Goal: Task Accomplishment & Management: Complete application form

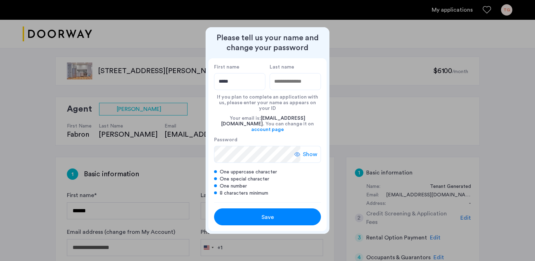
type input "*****"
type input "******"
click at [277, 213] on div "Save" at bounding box center [267, 217] width 68 height 8
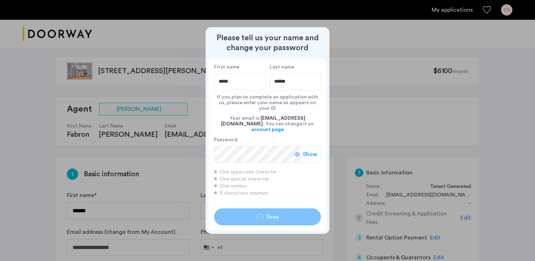
type input "*****"
type input "******"
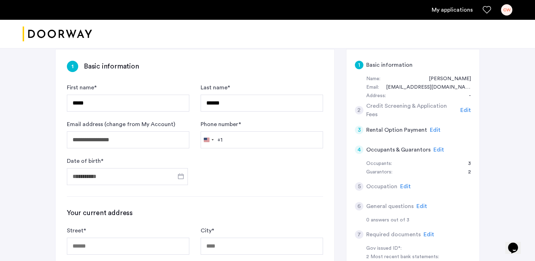
scroll to position [148, 0]
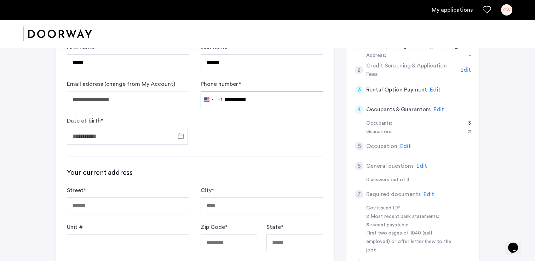
type input "**********"
click at [162, 143] on input "Date of birth *" at bounding box center [127, 136] width 121 height 17
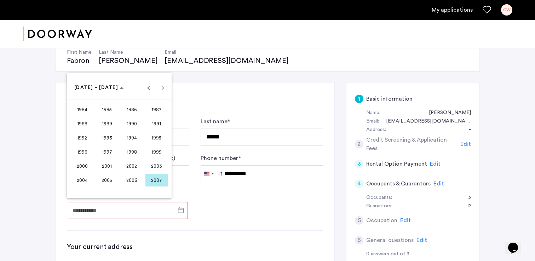
scroll to position [76, 0]
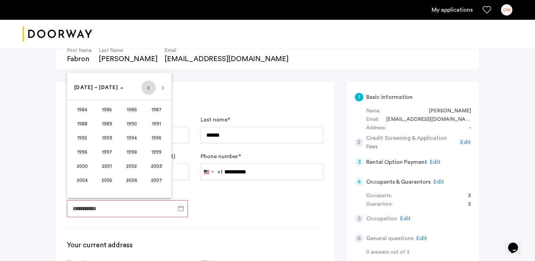
click at [146, 86] on span "Previous 24 years" at bounding box center [148, 88] width 14 height 14
click at [109, 122] on span "1965" at bounding box center [107, 123] width 22 height 13
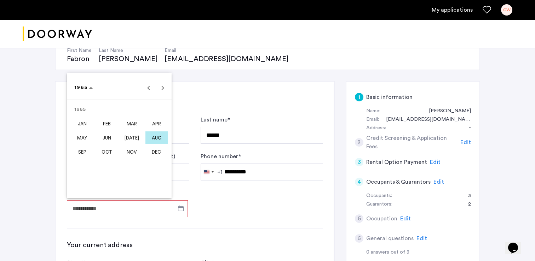
click at [152, 137] on span "AUG" at bounding box center [156, 138] width 22 height 13
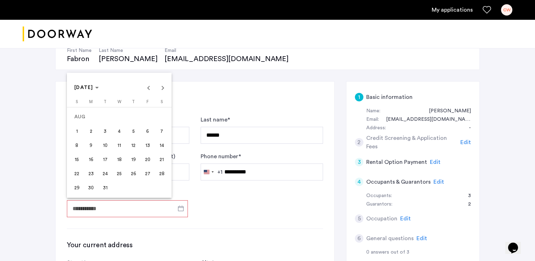
click at [76, 142] on span "8" at bounding box center [76, 145] width 13 height 13
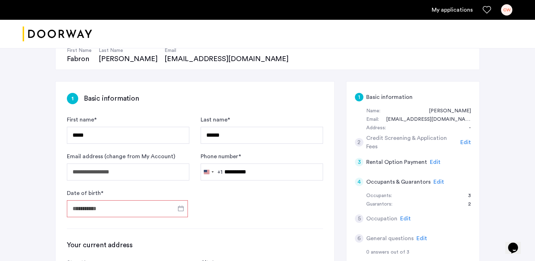
type input "**********"
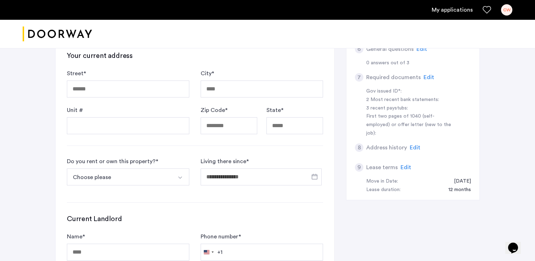
scroll to position [269, 0]
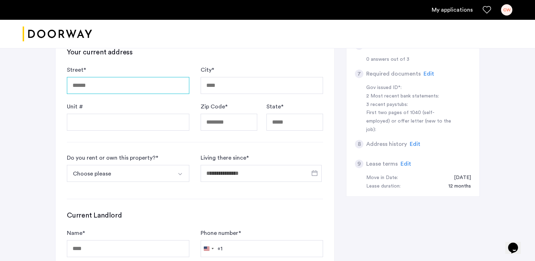
click at [177, 86] on input "Street *" at bounding box center [128, 85] width 122 height 17
type input "**********"
type input "*********"
type input "*****"
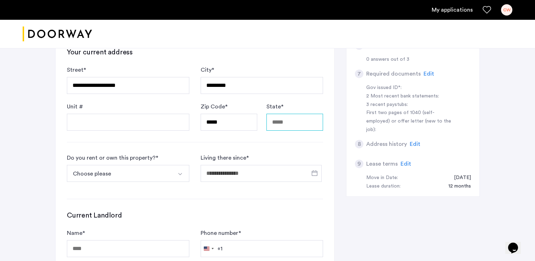
type input "*****"
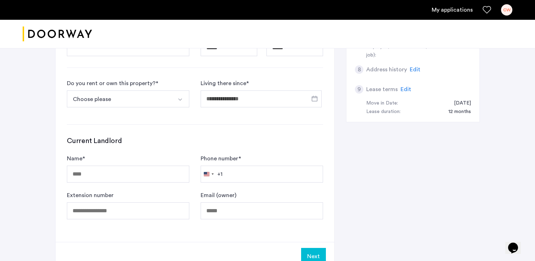
scroll to position [347, 0]
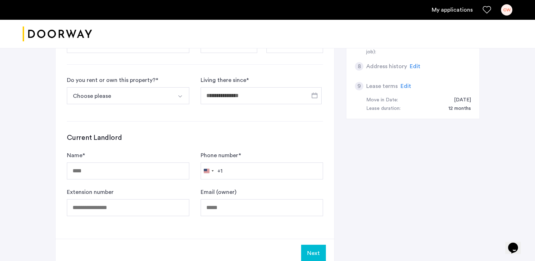
click at [143, 93] on button "Choose please" at bounding box center [120, 95] width 106 height 17
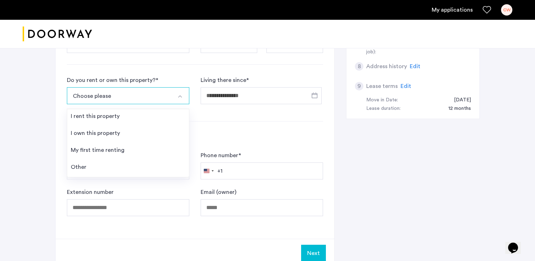
click at [117, 135] on div "I own this property" at bounding box center [95, 133] width 49 height 8
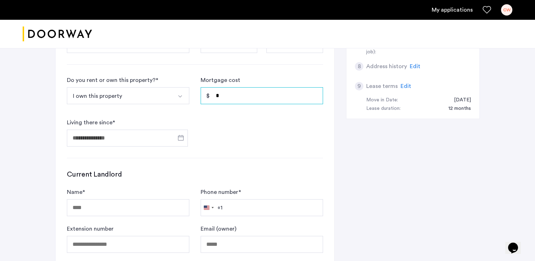
drag, startPoint x: 241, startPoint y: 98, endPoint x: 192, endPoint y: 95, distance: 48.9
click at [193, 95] on form "Do you rent or own this property? * I own this property I rent this property I …" at bounding box center [195, 111] width 256 height 71
type input "*****"
click at [183, 139] on span "Open calendar" at bounding box center [180, 137] width 17 height 17
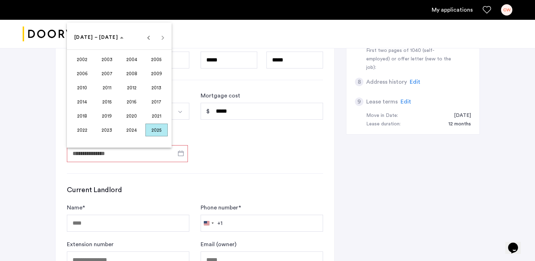
scroll to position [326, 0]
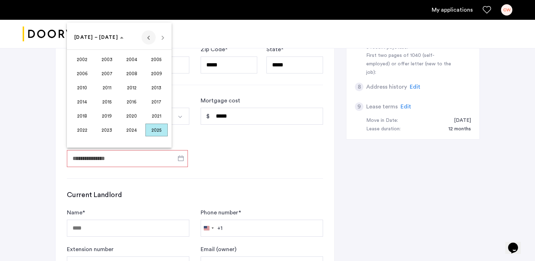
click at [150, 39] on span "Previous 24 years" at bounding box center [148, 37] width 14 height 14
click at [157, 128] on span "2001" at bounding box center [156, 130] width 22 height 13
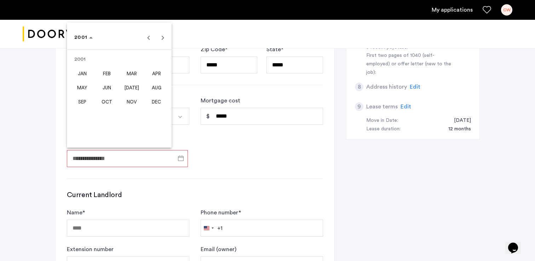
click at [129, 73] on span "MAR" at bounding box center [132, 73] width 22 height 13
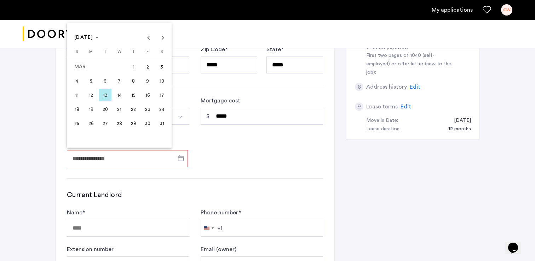
click at [120, 94] on span "14" at bounding box center [119, 95] width 13 height 13
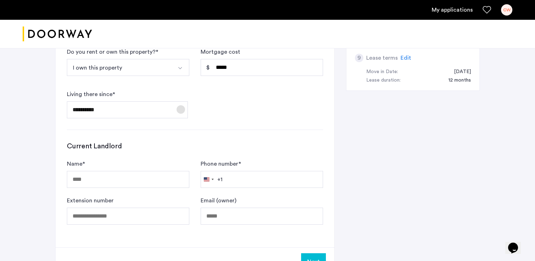
scroll to position [376, 0]
click at [180, 108] on span "Open calendar" at bounding box center [180, 108] width 17 height 17
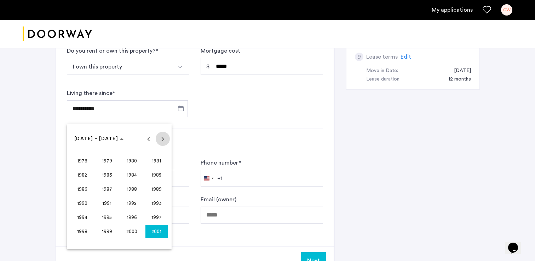
click at [163, 140] on span "Next 24 years" at bounding box center [163, 139] width 14 height 14
click at [111, 161] on span "2003" at bounding box center [107, 161] width 22 height 13
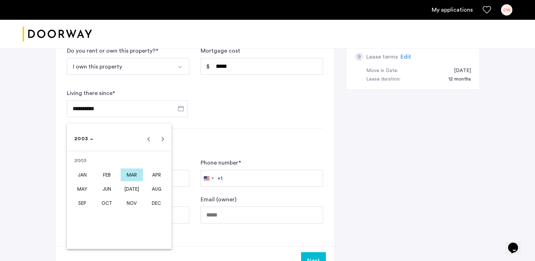
click at [130, 175] on span "MAR" at bounding box center [132, 175] width 22 height 13
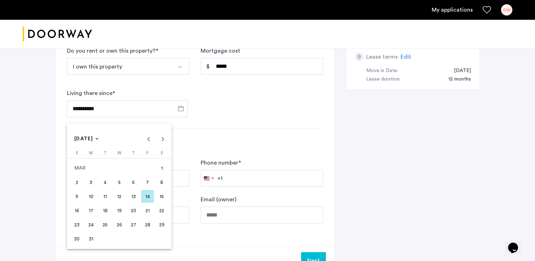
click at [120, 196] on span "12" at bounding box center [119, 196] width 13 height 13
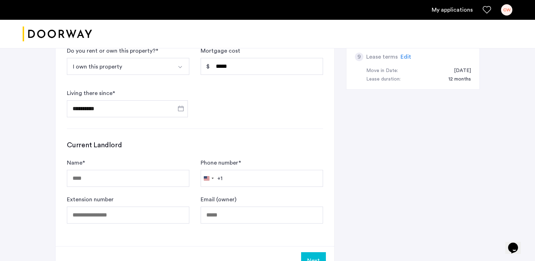
type input "**********"
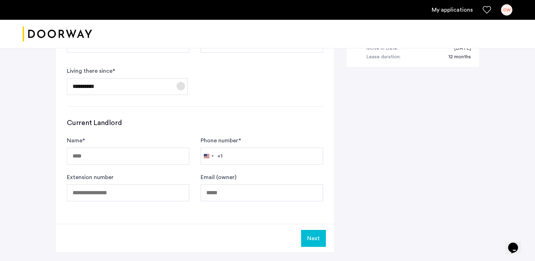
scroll to position [394, 0]
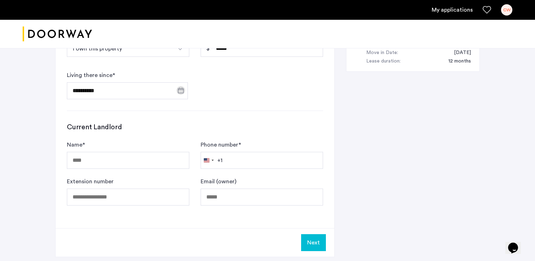
click at [319, 244] on button "Next" at bounding box center [313, 242] width 25 height 17
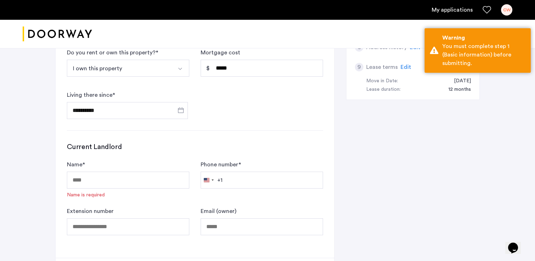
scroll to position [369, 0]
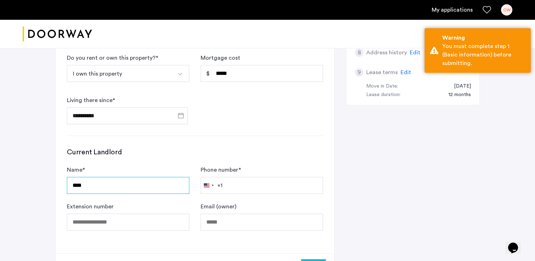
type input "****"
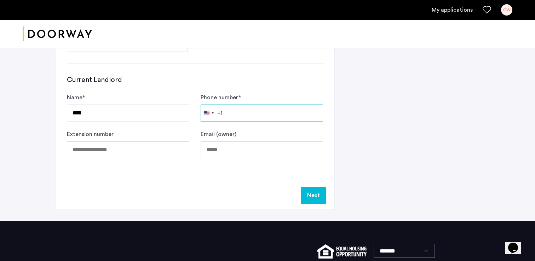
scroll to position [442, 0]
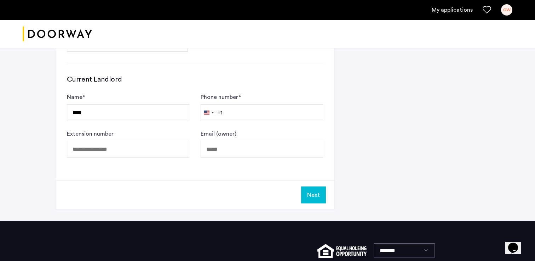
click at [310, 193] on button "Next" at bounding box center [313, 195] width 25 height 17
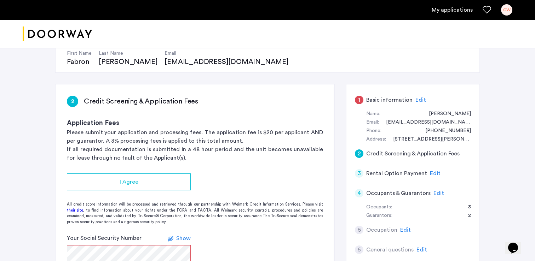
scroll to position [73, 0]
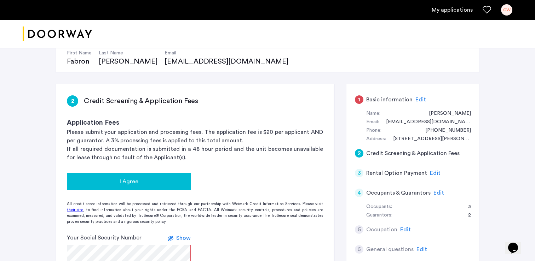
click at [138, 180] on div "I Agree" at bounding box center [129, 182] width 112 height 8
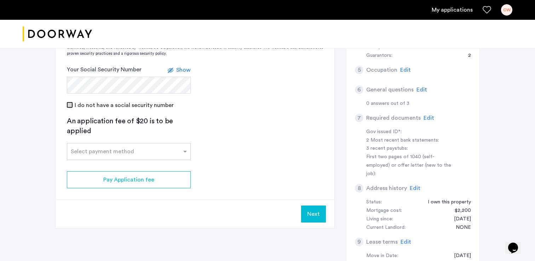
scroll to position [236, 0]
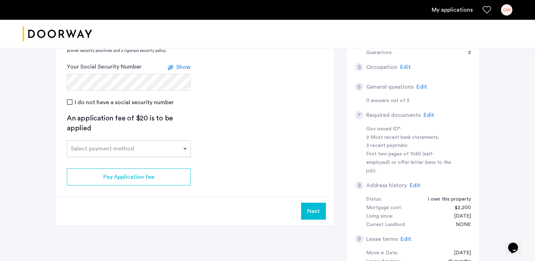
click at [184, 147] on span at bounding box center [185, 149] width 9 height 8
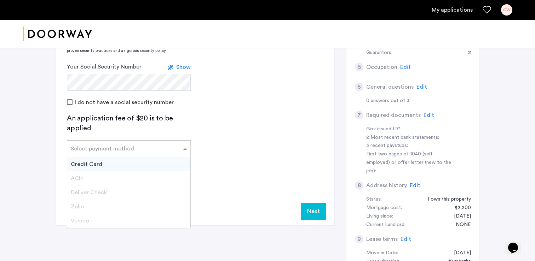
click at [107, 164] on div "Credit Card" at bounding box center [128, 164] width 123 height 14
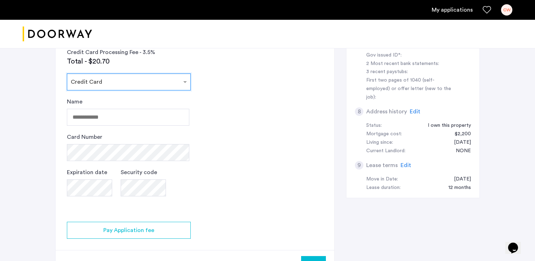
scroll to position [324, 0]
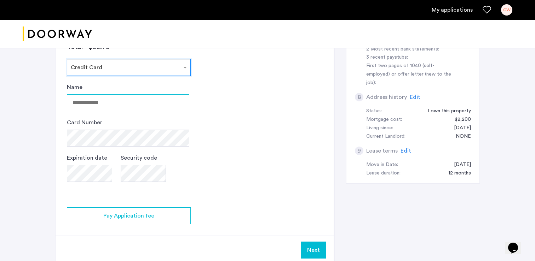
click at [134, 102] on input "Name" at bounding box center [128, 102] width 122 height 17
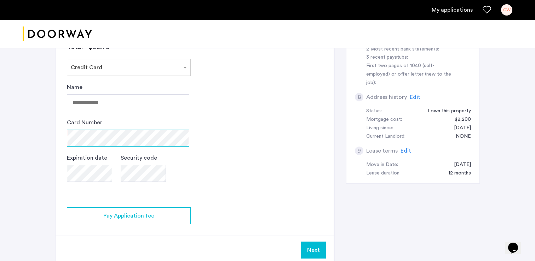
click at [127, 137] on div "Card Number" at bounding box center [128, 132] width 122 height 28
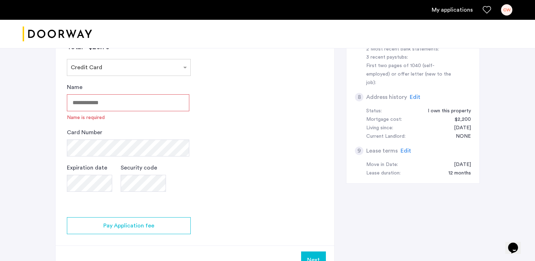
click at [103, 98] on input "Name" at bounding box center [128, 102] width 122 height 17
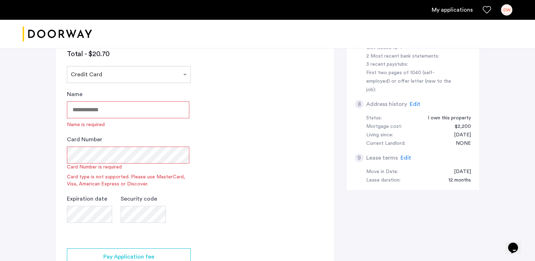
scroll to position [318, 0]
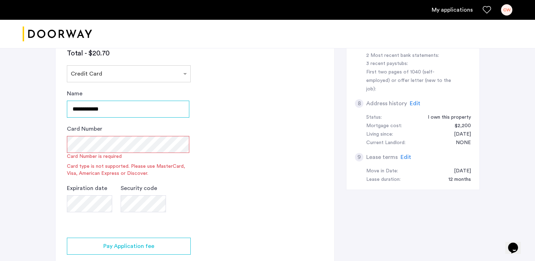
type input "**********"
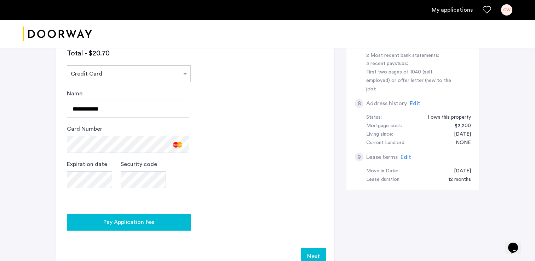
click at [164, 222] on div "Pay Application fee" at bounding box center [129, 222] width 112 height 8
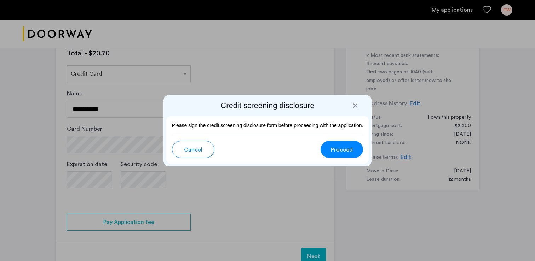
click at [340, 146] on span "Proceed" at bounding box center [342, 150] width 22 height 8
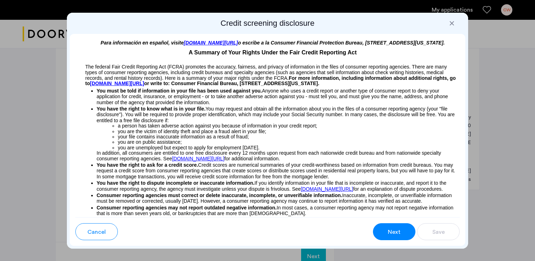
click at [400, 234] on div "Next" at bounding box center [393, 232] width 13 height 8
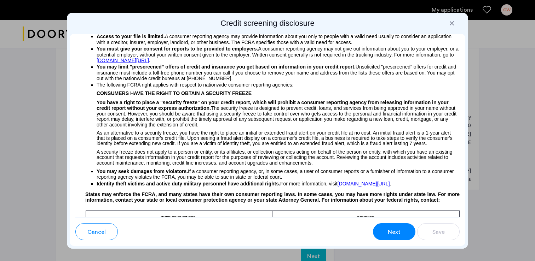
click at [400, 234] on div "Next" at bounding box center [393, 232] width 13 height 8
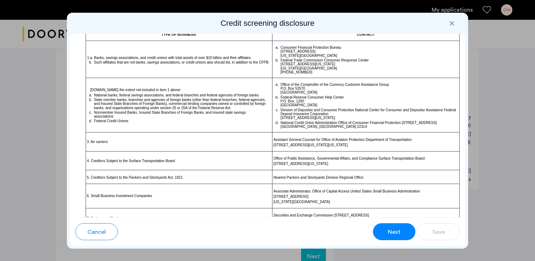
click at [400, 234] on div "Next" at bounding box center [393, 232] width 13 height 8
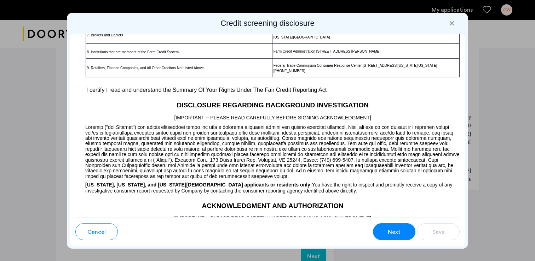
click at [400, 234] on div "Next" at bounding box center [393, 232] width 13 height 8
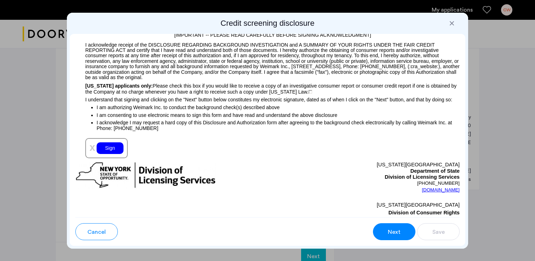
click at [400, 234] on div "Next" at bounding box center [393, 232] width 13 height 8
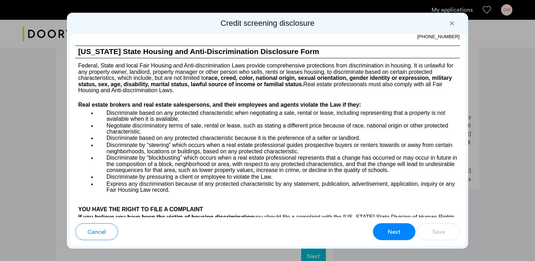
click at [400, 234] on div "Next" at bounding box center [393, 232] width 13 height 8
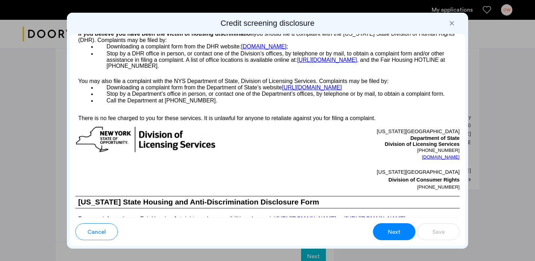
click at [400, 234] on div "Next" at bounding box center [393, 232] width 13 height 8
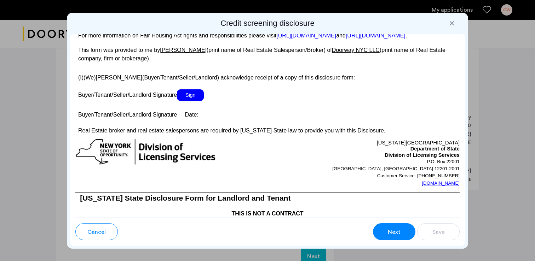
click at [400, 234] on div "Next" at bounding box center [393, 232] width 13 height 8
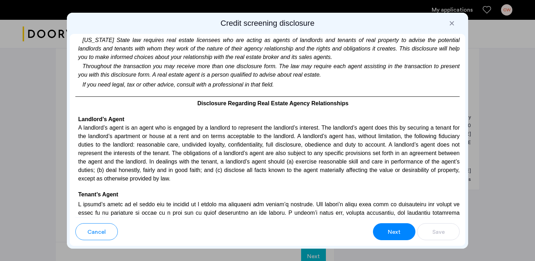
click at [400, 234] on div "Next" at bounding box center [393, 232] width 13 height 8
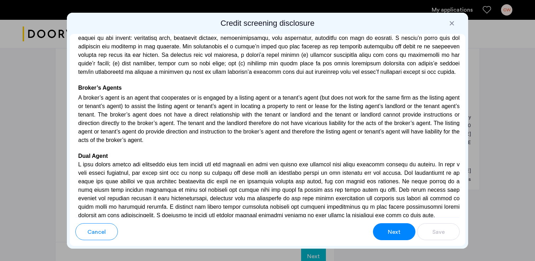
click at [400, 234] on div "Next" at bounding box center [393, 232] width 13 height 8
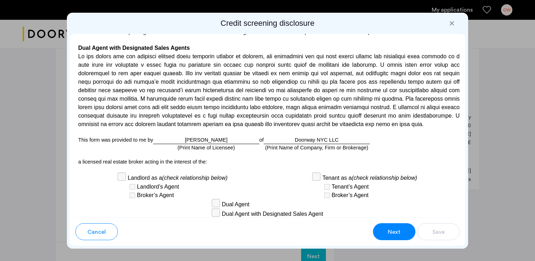
click at [400, 234] on div "Next" at bounding box center [393, 232] width 13 height 8
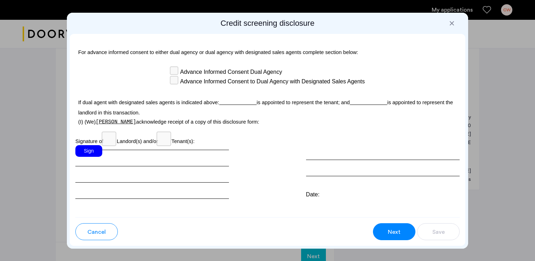
click at [400, 234] on div "Next" at bounding box center [393, 232] width 13 height 8
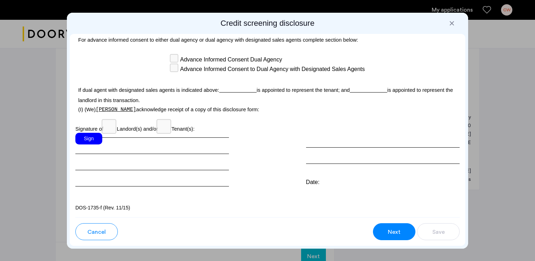
click at [400, 234] on div "Next" at bounding box center [393, 232] width 13 height 8
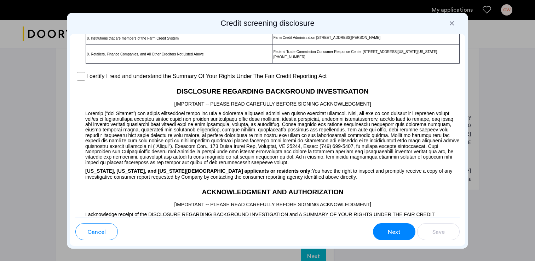
click at [400, 234] on div "Next" at bounding box center [393, 232] width 13 height 8
click at [393, 232] on span "Next" at bounding box center [394, 232] width 13 height 8
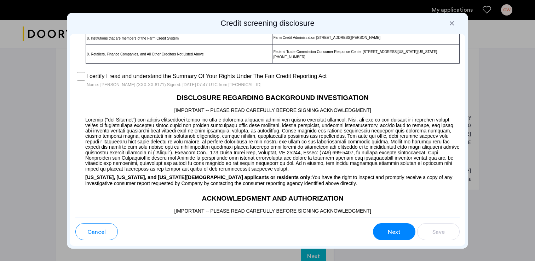
click at [389, 228] on span "Next" at bounding box center [394, 232] width 13 height 8
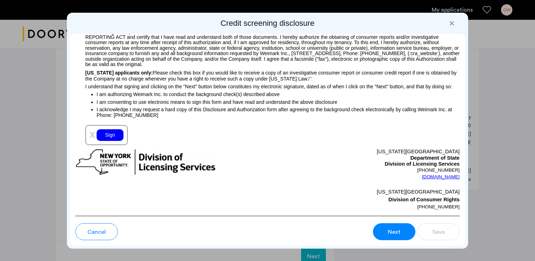
scroll to position [810, 0]
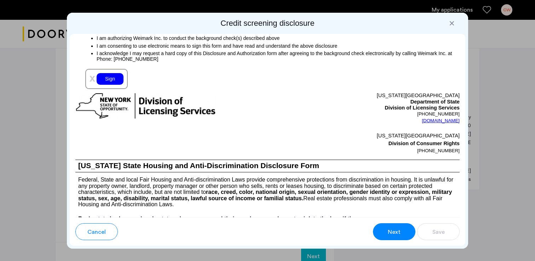
click at [106, 85] on div "Sign" at bounding box center [110, 79] width 27 height 12
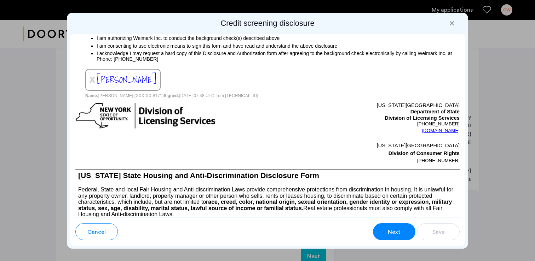
click at [393, 228] on span "Next" at bounding box center [394, 232] width 13 height 8
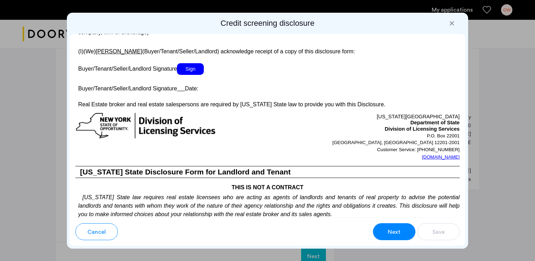
click at [195, 75] on span "Sign" at bounding box center [190, 69] width 27 height 12
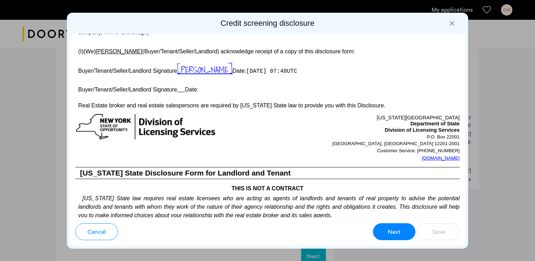
click at [397, 234] on span "Next" at bounding box center [394, 232] width 13 height 8
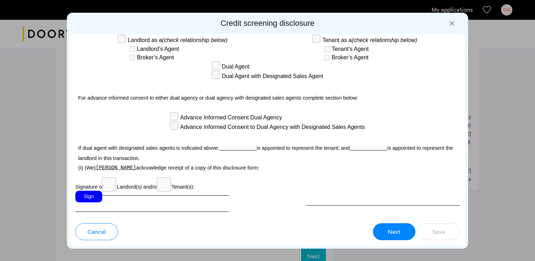
scroll to position [2098, 0]
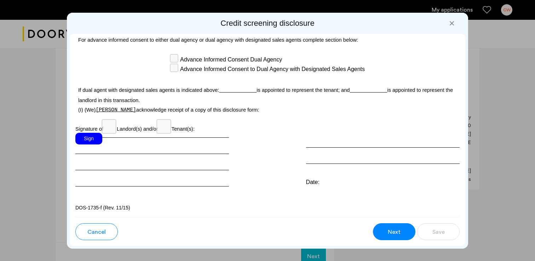
click at [96, 140] on div "Sign" at bounding box center [88, 139] width 27 height 12
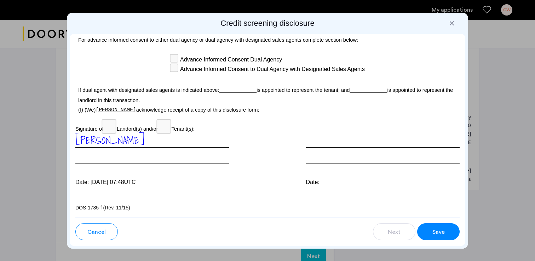
click at [440, 230] on span "Save" at bounding box center [438, 232] width 12 height 8
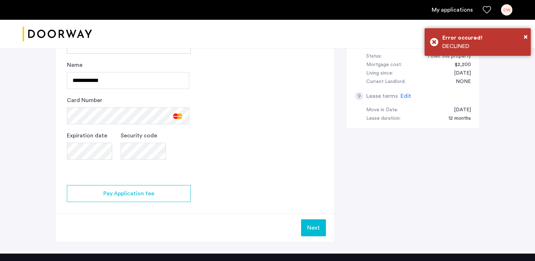
scroll to position [379, 0]
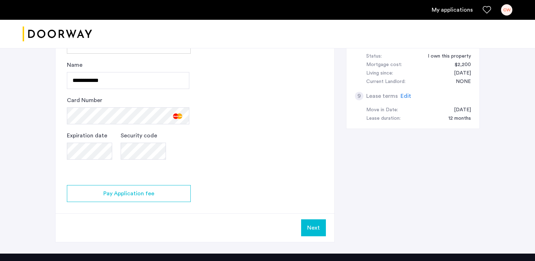
click at [192, 154] on app-credit-screening "2 Credit Screening & Application Fees Application Fees Please submit your appli…" at bounding box center [195, 10] width 279 height 464
click at [105, 149] on div "Expiration date Security code" at bounding box center [128, 153] width 122 height 42
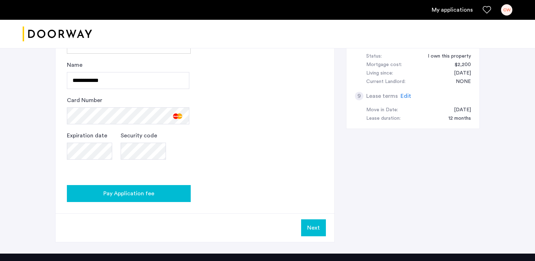
click at [117, 195] on span "Pay Application fee" at bounding box center [128, 194] width 51 height 8
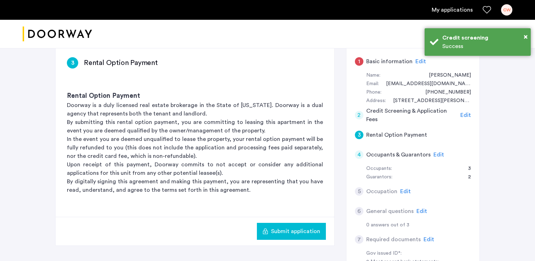
scroll to position [111, 0]
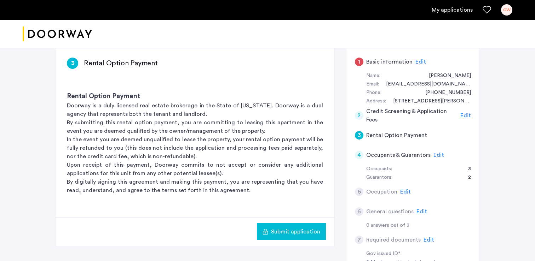
click at [277, 231] on span "Submit application" at bounding box center [295, 232] width 49 height 8
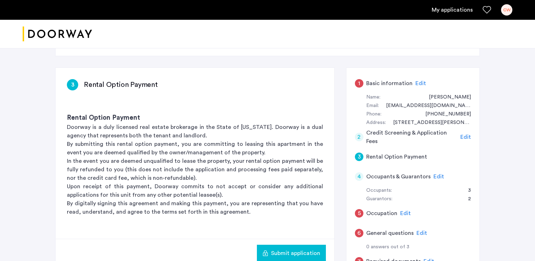
scroll to position [89, 0]
click at [420, 83] on span "Edit" at bounding box center [420, 84] width 11 height 6
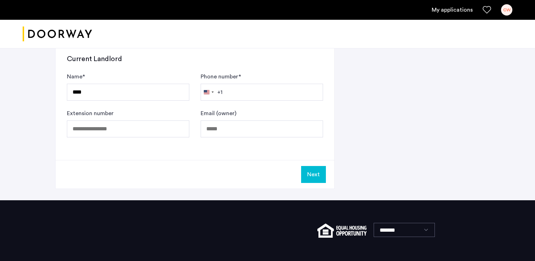
scroll to position [463, 0]
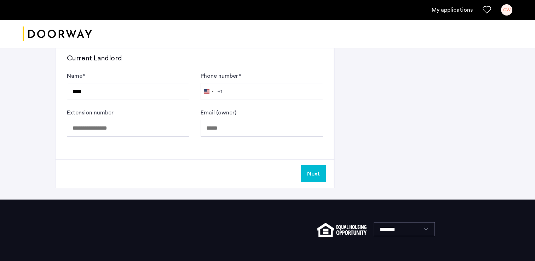
click at [317, 177] on button "Next" at bounding box center [313, 174] width 25 height 17
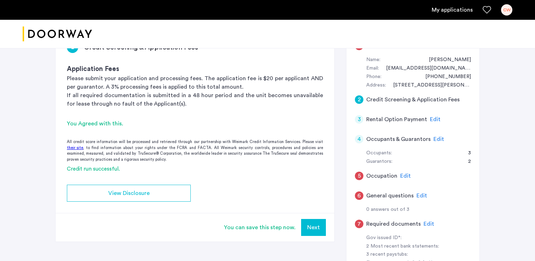
scroll to position [128, 0]
click at [317, 226] on button "Next" at bounding box center [313, 227] width 25 height 17
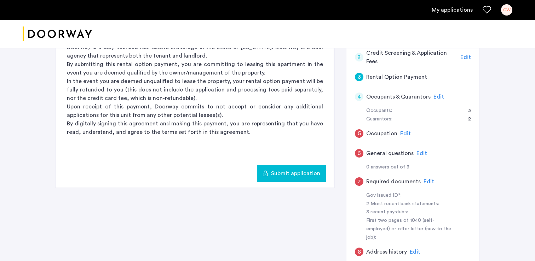
scroll to position [172, 0]
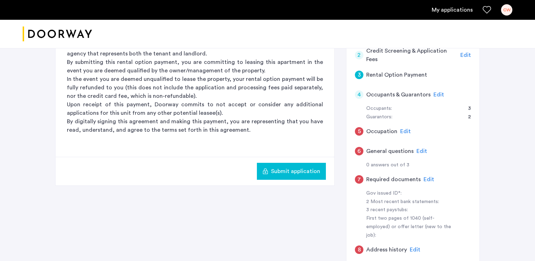
click at [407, 129] on span "Edit" at bounding box center [405, 132] width 11 height 6
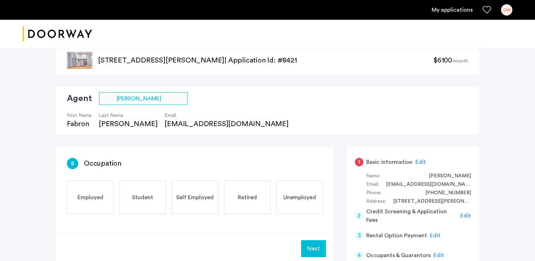
scroll to position [79, 0]
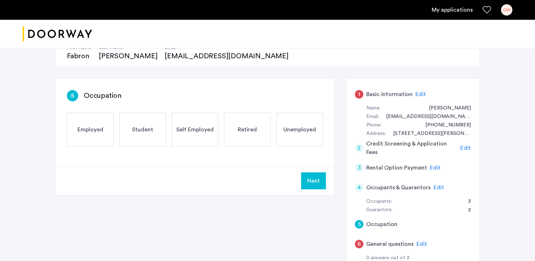
click at [98, 132] on span "Employed" at bounding box center [90, 130] width 26 height 8
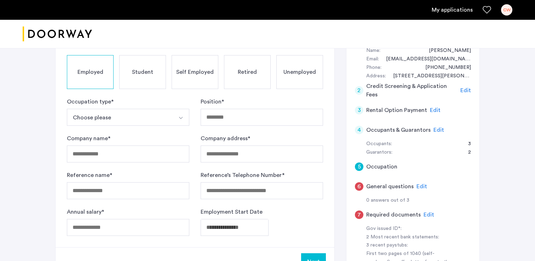
scroll to position [148, 0]
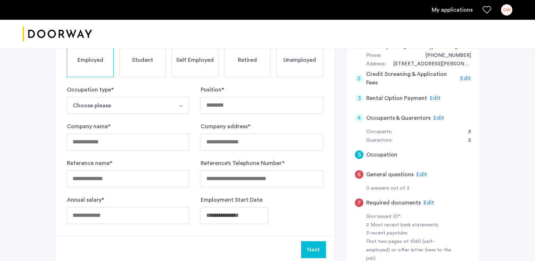
click at [126, 106] on button "Choose please" at bounding box center [120, 105] width 106 height 17
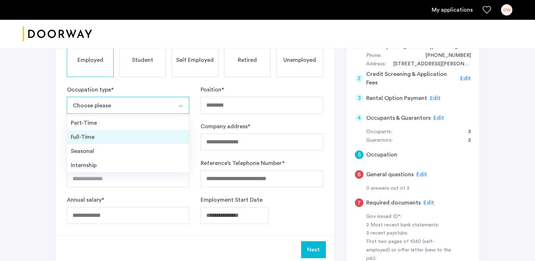
click at [86, 137] on div "Full-Time" at bounding box center [128, 137] width 115 height 8
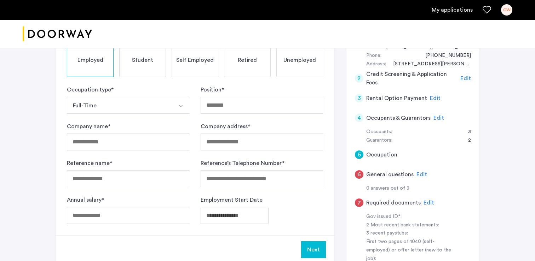
click at [189, 64] on span "Self Employed" at bounding box center [194, 60] width 37 height 8
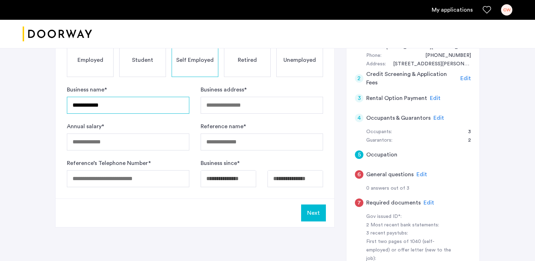
type input "**********"
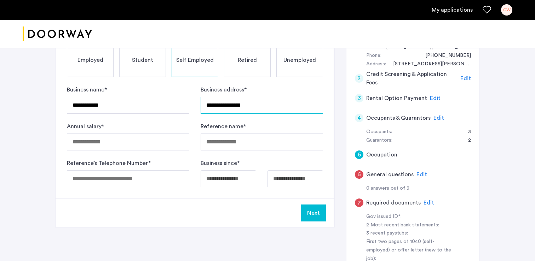
type input "**********"
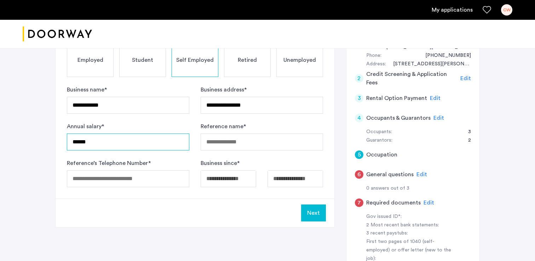
type input "******"
type input "**********"
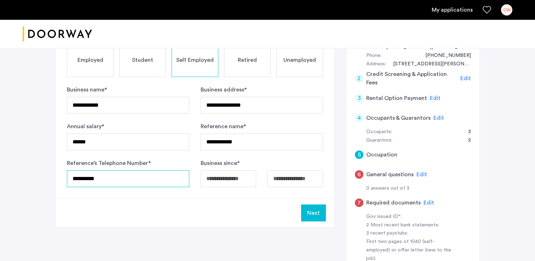
type input "**********"
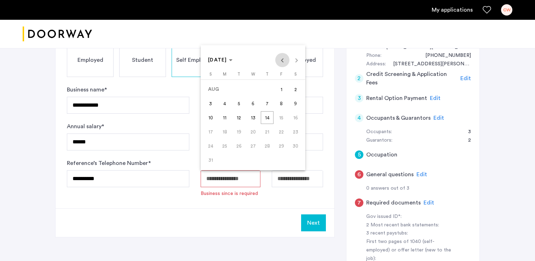
click at [284, 63] on span "Previous month" at bounding box center [282, 60] width 14 height 14
click at [227, 58] on span "JUL 2025" at bounding box center [217, 60] width 19 height 5
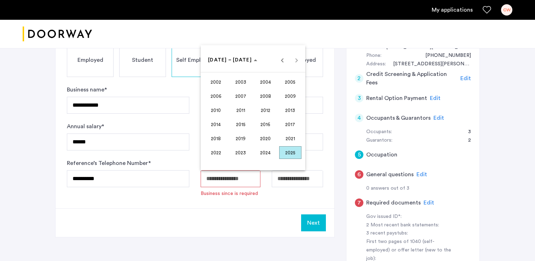
click at [244, 150] on span "2023" at bounding box center [241, 152] width 22 height 13
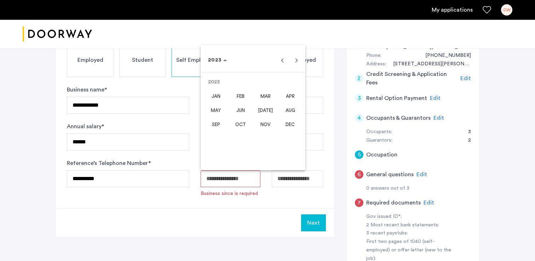
click at [261, 124] on span "NOV" at bounding box center [265, 124] width 22 height 13
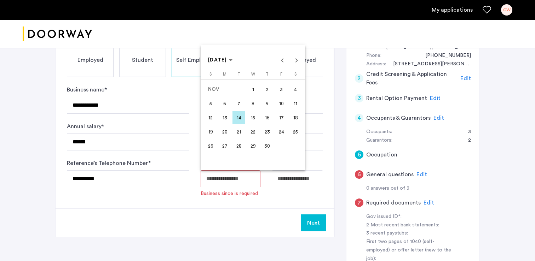
click at [255, 89] on span "1" at bounding box center [253, 89] width 13 height 13
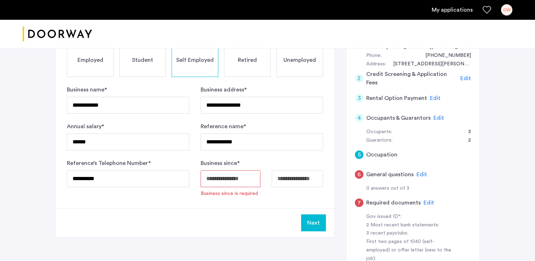
type input "**********"
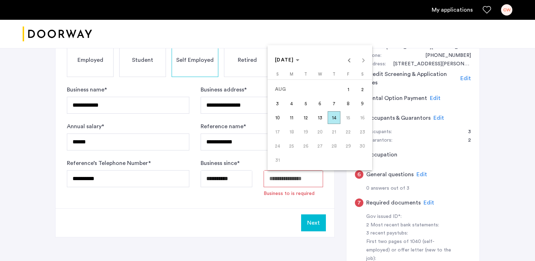
click at [333, 121] on span "14" at bounding box center [334, 117] width 13 height 13
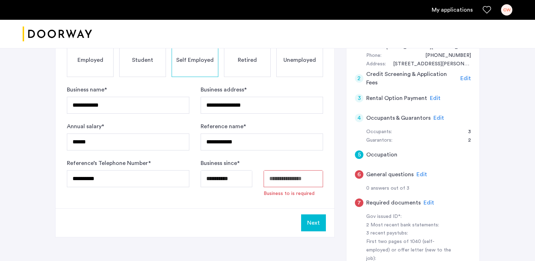
type input "**********"
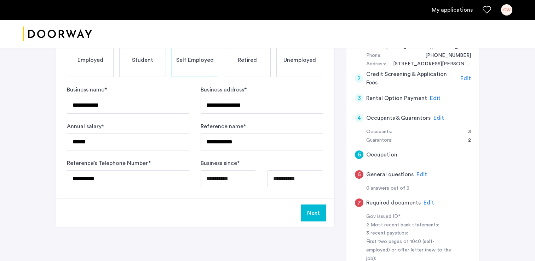
click at [311, 216] on button "Next" at bounding box center [313, 213] width 25 height 17
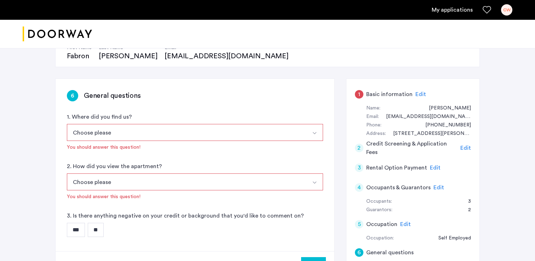
scroll to position [79, 0]
click at [139, 131] on button "Choose please" at bounding box center [186, 131] width 239 height 17
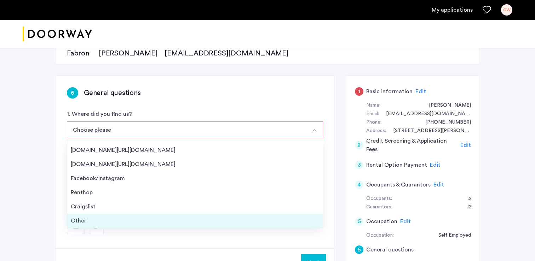
scroll to position [86, 0]
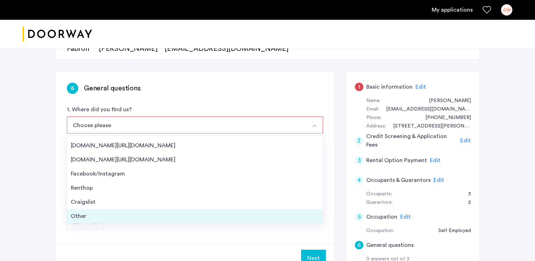
click at [80, 224] on li "Other" at bounding box center [194, 216] width 255 height 14
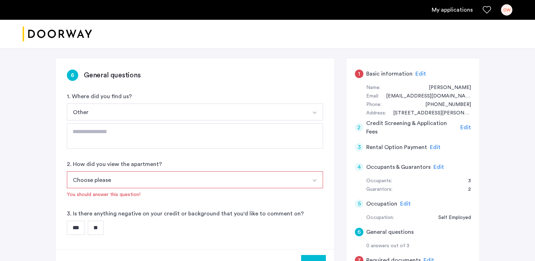
scroll to position [104, 0]
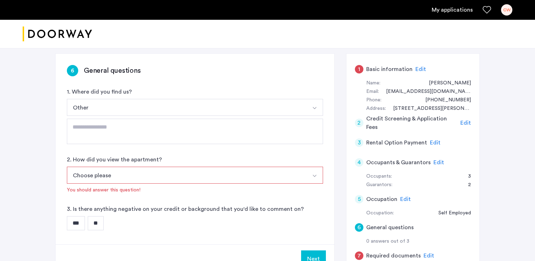
click at [118, 174] on button "Choose please" at bounding box center [186, 175] width 239 height 17
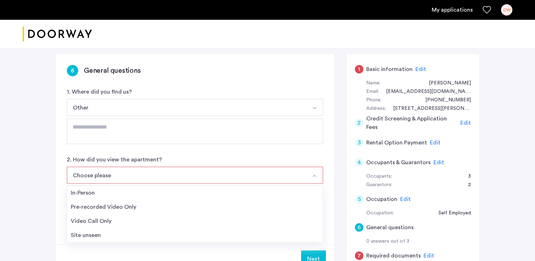
scroll to position [105, 0]
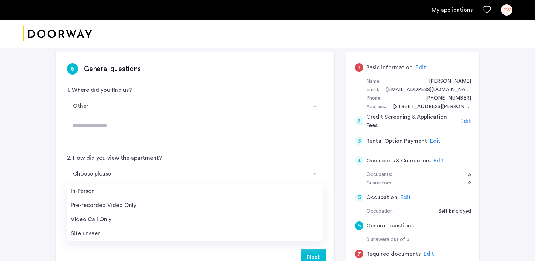
click at [94, 235] on div "Site unseen" at bounding box center [195, 234] width 248 height 8
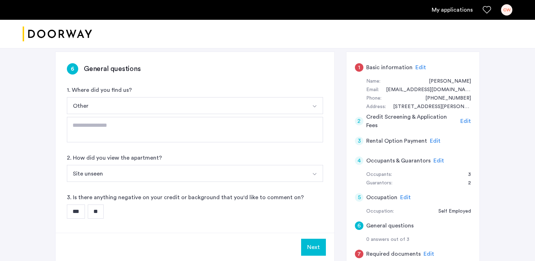
scroll to position [118, 0]
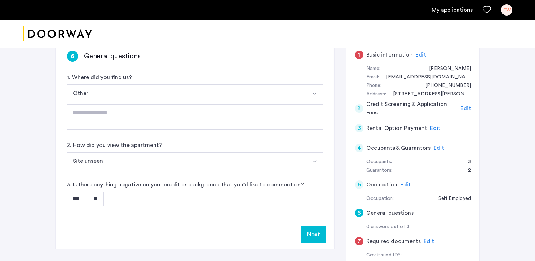
click at [100, 200] on input "**" at bounding box center [96, 199] width 16 height 14
click at [319, 237] on button "Next" at bounding box center [313, 234] width 25 height 17
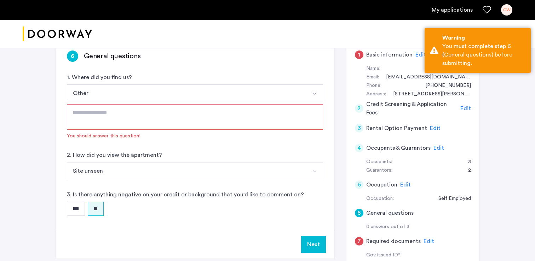
click at [169, 114] on textarea at bounding box center [195, 116] width 256 height 25
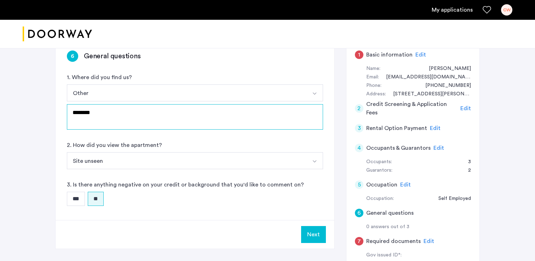
type textarea "********"
click at [316, 236] on button "Next" at bounding box center [313, 234] width 25 height 17
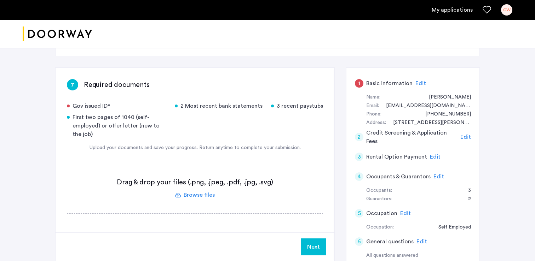
scroll to position [90, 0]
click at [198, 196] on label at bounding box center [194, 188] width 255 height 50
click at [0, 0] on input "file" at bounding box center [0, 0] width 0 height 0
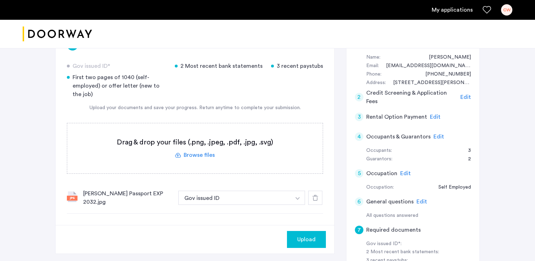
scroll to position [133, 0]
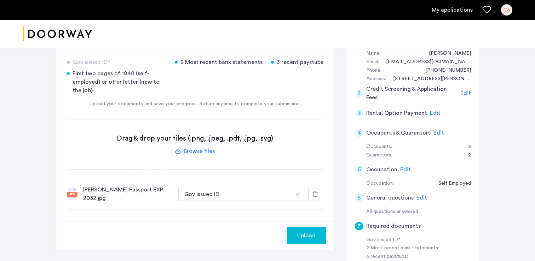
click at [208, 154] on label at bounding box center [194, 145] width 255 height 50
click at [0, 0] on input "file" at bounding box center [0, 0] width 0 height 0
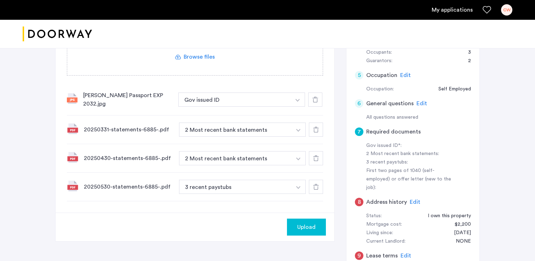
scroll to position [246, 0]
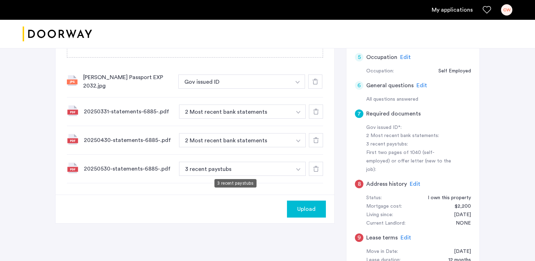
click at [229, 172] on button "3 recent paystubs" at bounding box center [235, 169] width 112 height 14
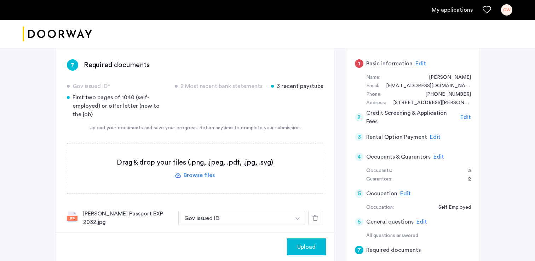
scroll to position [111, 0]
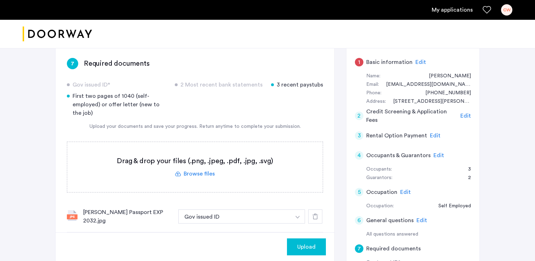
click at [209, 174] on label at bounding box center [194, 167] width 255 height 50
click at [0, 0] on input "file" at bounding box center [0, 0] width 0 height 0
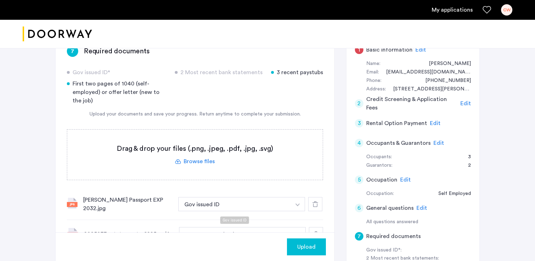
scroll to position [120, 0]
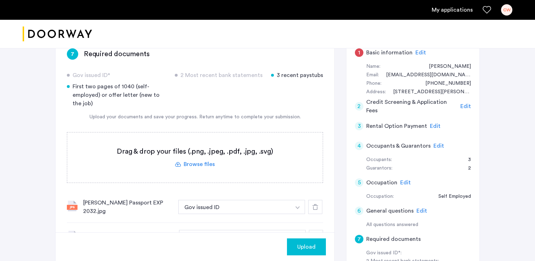
click at [200, 166] on label at bounding box center [194, 158] width 255 height 50
click at [0, 0] on input "file" at bounding box center [0, 0] width 0 height 0
click at [202, 165] on label at bounding box center [194, 158] width 255 height 50
click at [0, 0] on input "file" at bounding box center [0, 0] width 0 height 0
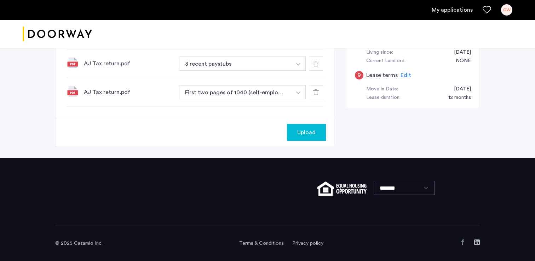
scroll to position [409, 0]
click at [311, 135] on span "Upload" at bounding box center [306, 132] width 18 height 8
click at [310, 137] on button "Next" at bounding box center [313, 132] width 25 height 17
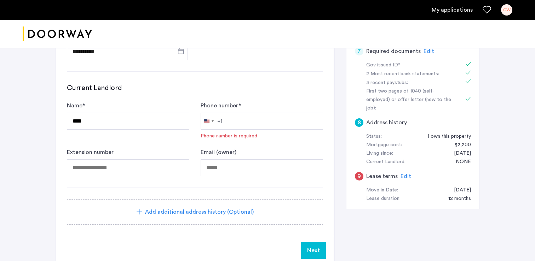
scroll to position [309, 0]
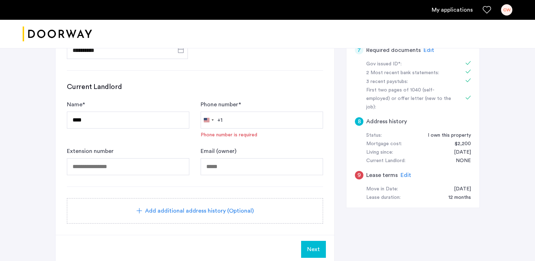
click at [409, 166] on div "9 Lease terms Edit" at bounding box center [413, 176] width 116 height 20
click at [407, 173] on span "Edit" at bounding box center [405, 176] width 11 height 6
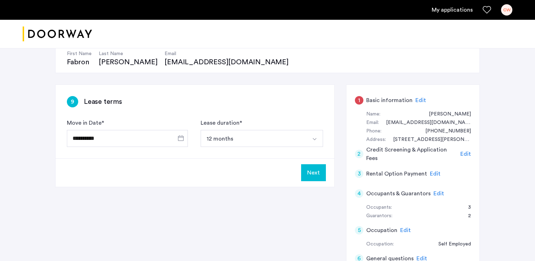
scroll to position [75, 0]
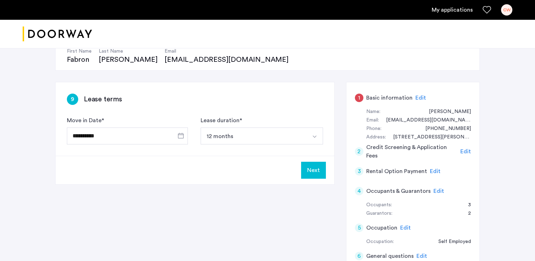
click at [318, 166] on button "Next" at bounding box center [313, 170] width 25 height 17
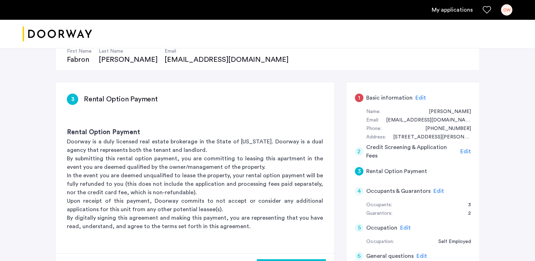
scroll to position [0, 0]
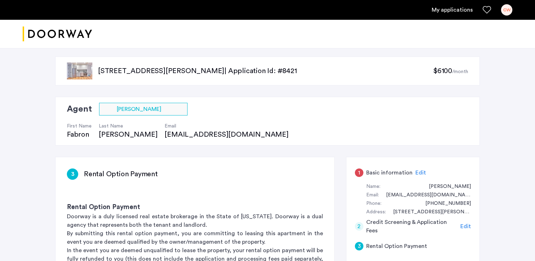
click at [416, 172] on span "Edit" at bounding box center [420, 173] width 11 height 6
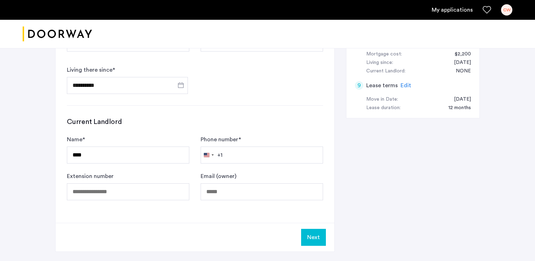
scroll to position [403, 0]
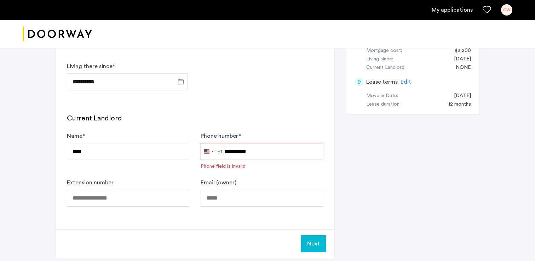
type input "**********"
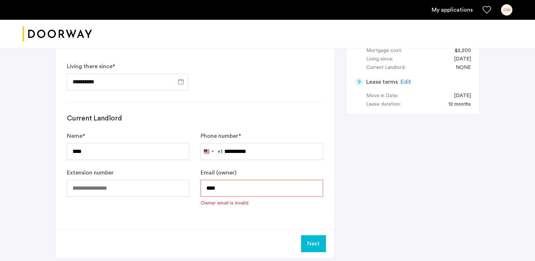
click at [313, 241] on button "Next" at bounding box center [313, 244] width 25 height 17
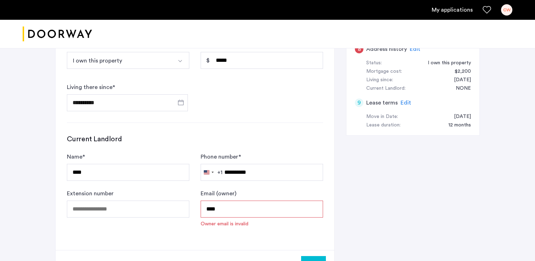
scroll to position [381, 0]
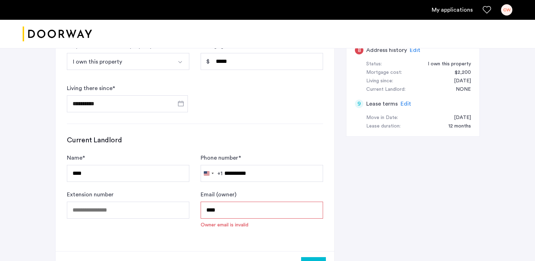
drag, startPoint x: 243, startPoint y: 208, endPoint x: 157, endPoint y: 206, distance: 86.7
click at [157, 206] on form "Name * **** Phone number * United States +1 +1 244 results found Afghanistan +9…" at bounding box center [195, 191] width 256 height 75
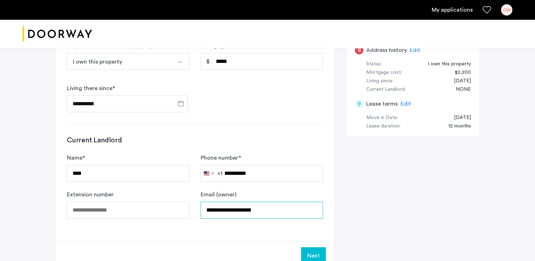
type input "**********"
click at [313, 252] on button "Next" at bounding box center [313, 256] width 25 height 17
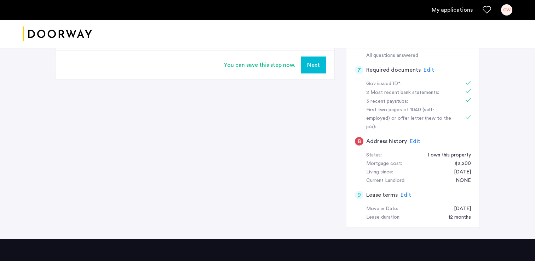
scroll to position [291, 0]
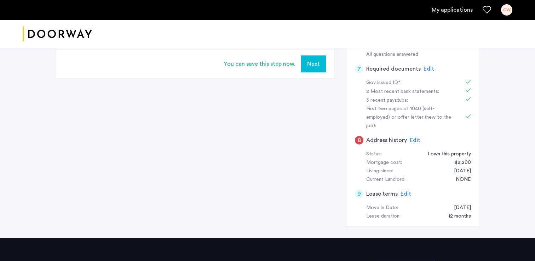
click at [413, 138] on span "Edit" at bounding box center [415, 141] width 11 height 6
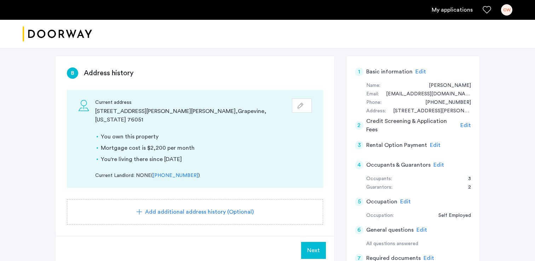
scroll to position [108, 0]
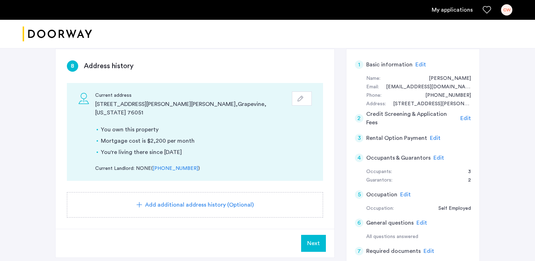
click at [312, 239] on span "Next" at bounding box center [313, 243] width 13 height 8
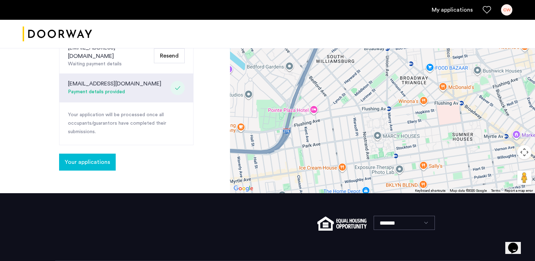
scroll to position [317, 0]
click at [104, 158] on span "Your applications" at bounding box center [87, 162] width 45 height 8
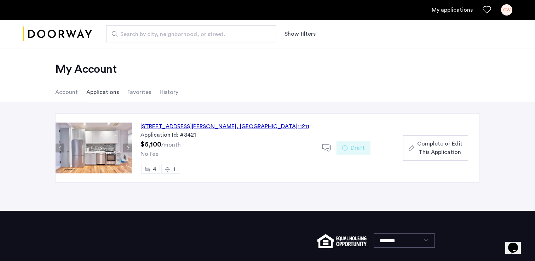
click at [170, 127] on div "17 Devoe Street, Unit 109, Brooklyn , NY 11211" at bounding box center [224, 126] width 169 height 8
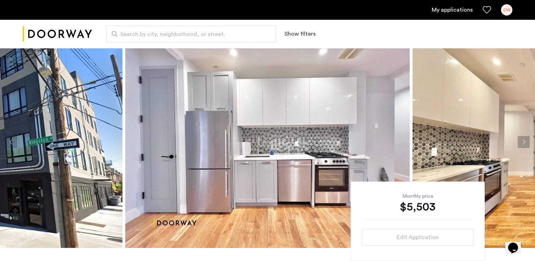
scroll to position [17, 0]
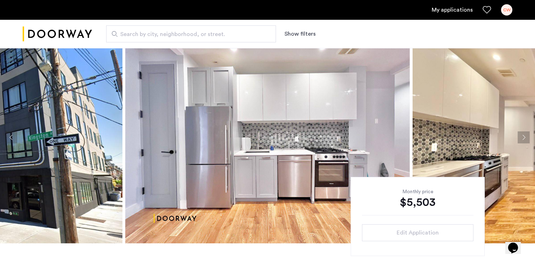
click at [270, 151] on img at bounding box center [267, 137] width 284 height 212
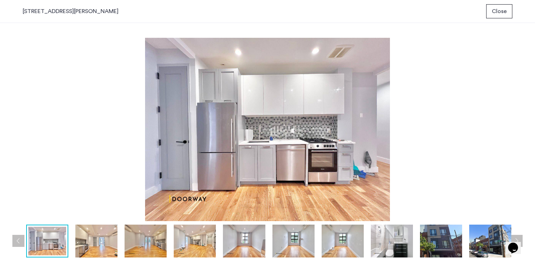
scroll to position [0, 0]
click at [92, 247] on img at bounding box center [96, 241] width 42 height 33
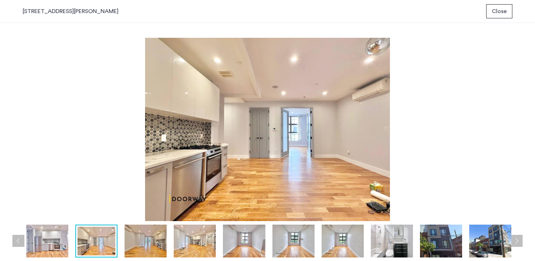
click at [153, 242] on img at bounding box center [145, 241] width 42 height 33
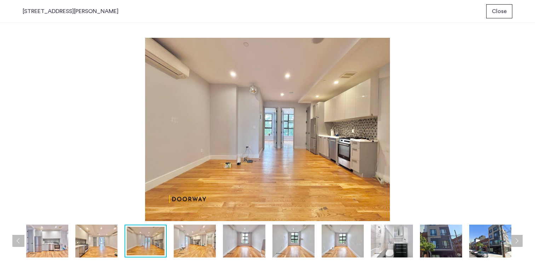
click at [197, 242] on img at bounding box center [195, 241] width 42 height 33
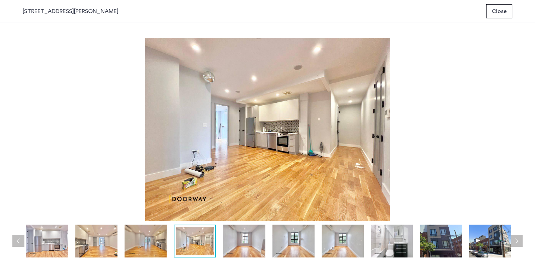
drag, startPoint x: 249, startPoint y: 242, endPoint x: 261, endPoint y: 242, distance: 12.0
click at [296, 242] on img at bounding box center [293, 241] width 42 height 33
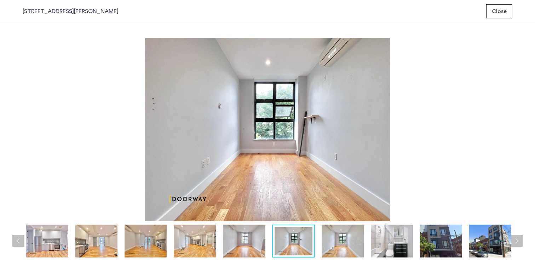
click at [326, 243] on img at bounding box center [343, 241] width 42 height 33
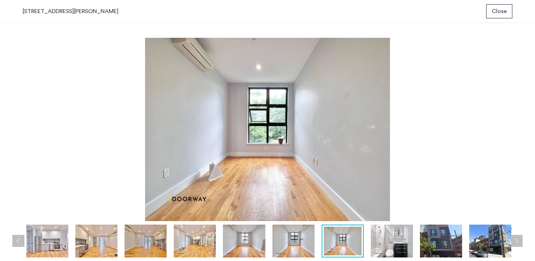
click at [415, 242] on div at bounding box center [269, 241] width 493 height 33
click at [405, 247] on img at bounding box center [392, 241] width 42 height 33
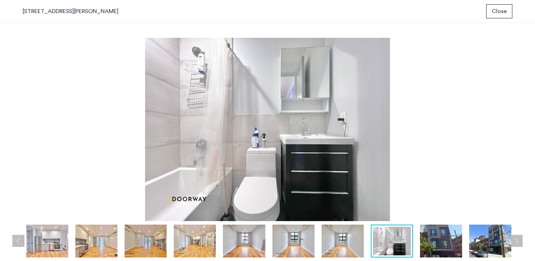
click at [439, 245] on img at bounding box center [441, 241] width 42 height 33
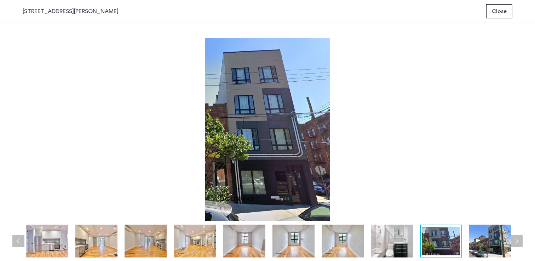
click at [471, 245] on img at bounding box center [490, 241] width 42 height 33
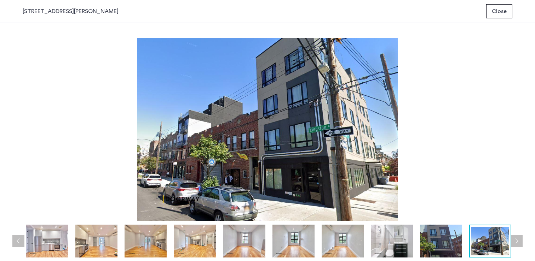
click at [517, 242] on button "Next apartment" at bounding box center [516, 241] width 12 height 12
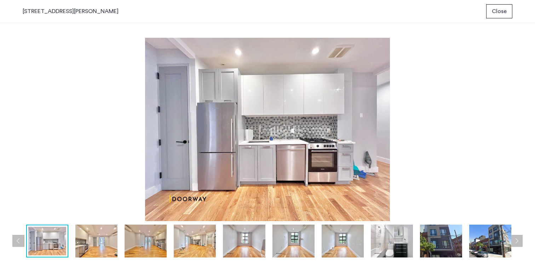
click at [517, 242] on button "Next apartment" at bounding box center [516, 241] width 12 height 12
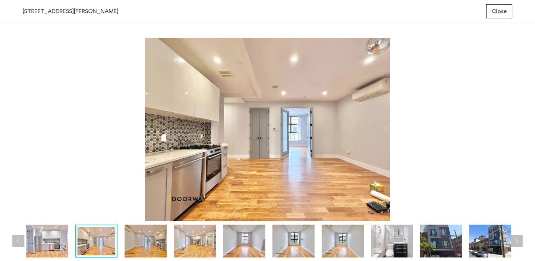
click at [517, 242] on button "Next apartment" at bounding box center [516, 241] width 12 height 12
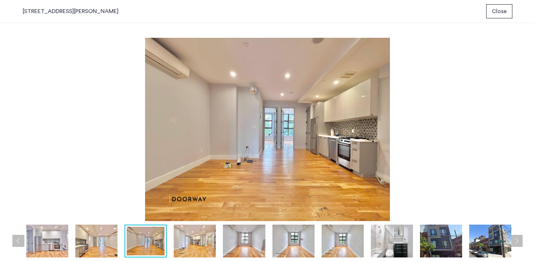
click at [517, 242] on button "Next apartment" at bounding box center [516, 241] width 12 height 12
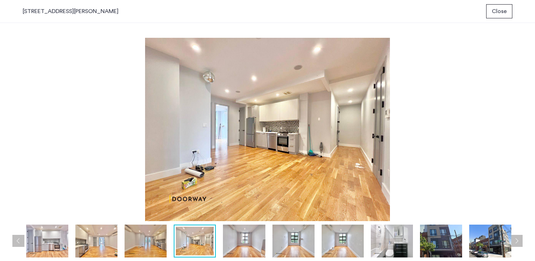
click at [517, 242] on button "Next apartment" at bounding box center [516, 241] width 12 height 12
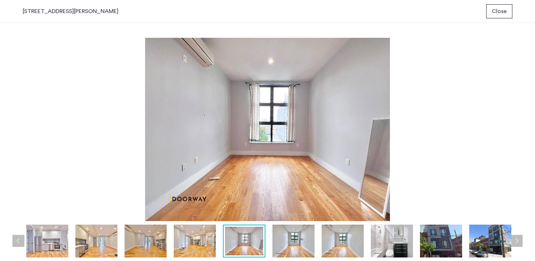
click at [517, 242] on button "Next apartment" at bounding box center [516, 241] width 12 height 12
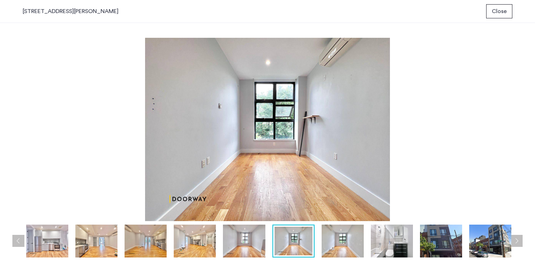
click at [517, 242] on button "Next apartment" at bounding box center [516, 241] width 12 height 12
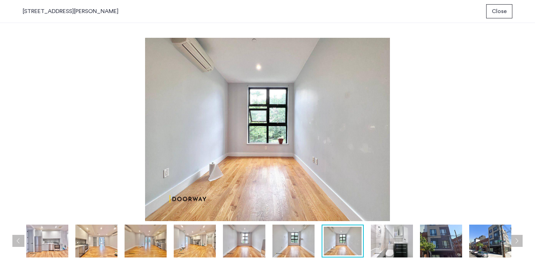
click at [517, 242] on button "Next apartment" at bounding box center [516, 241] width 12 height 12
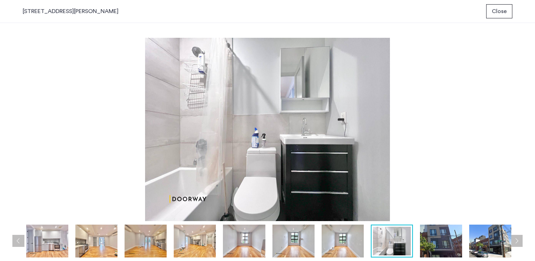
click at [517, 242] on button "Next apartment" at bounding box center [516, 241] width 12 height 12
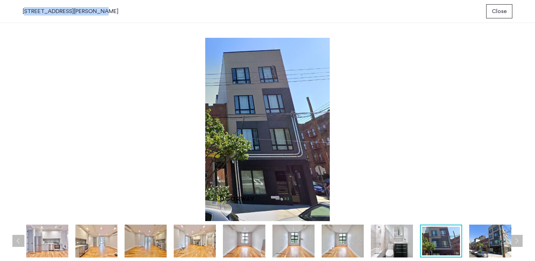
drag, startPoint x: 86, startPoint y: 12, endPoint x: 17, endPoint y: 8, distance: 69.1
click at [17, 8] on div "[STREET_ADDRESS][PERSON_NAME] Close" at bounding box center [267, 11] width 535 height 23
click at [47, 10] on div "[STREET_ADDRESS][PERSON_NAME]" at bounding box center [71, 11] width 96 height 8
drag, startPoint x: 22, startPoint y: 11, endPoint x: 70, endPoint y: 12, distance: 47.4
click at [99, 14] on div "[STREET_ADDRESS][PERSON_NAME] Close" at bounding box center [267, 11] width 535 height 23
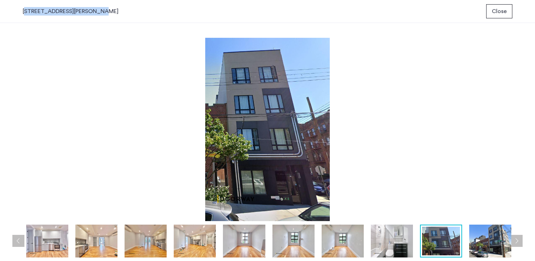
click at [497, 15] on span "Close" at bounding box center [499, 11] width 15 height 8
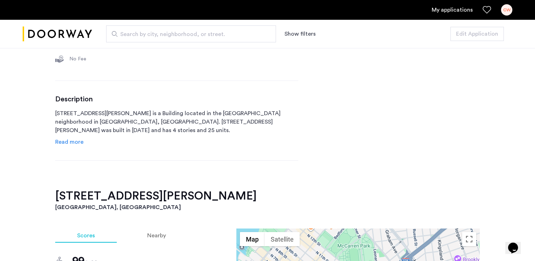
scroll to position [324, 0]
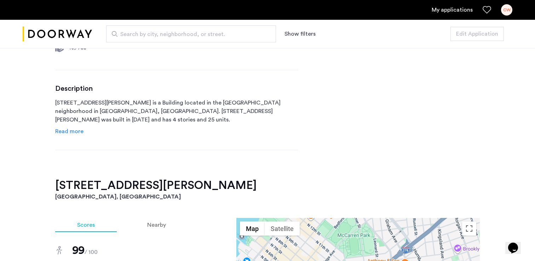
click at [74, 133] on span "Read more" at bounding box center [69, 132] width 28 height 6
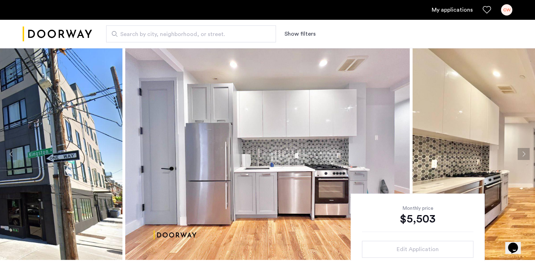
scroll to position [0, 0]
